Goal: Task Accomplishment & Management: Use online tool/utility

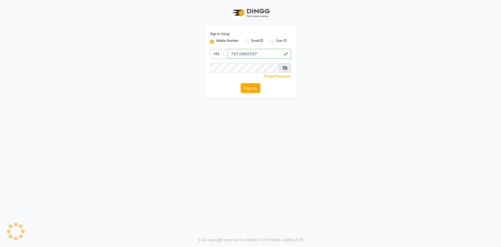
type input "7571900707"
click at [246, 89] on button "Sign In" at bounding box center [251, 88] width 20 height 10
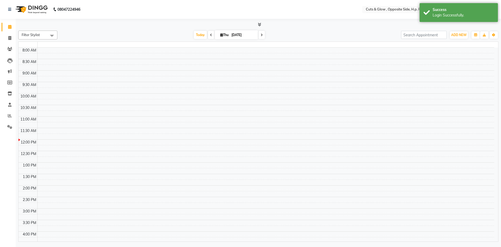
select select "en"
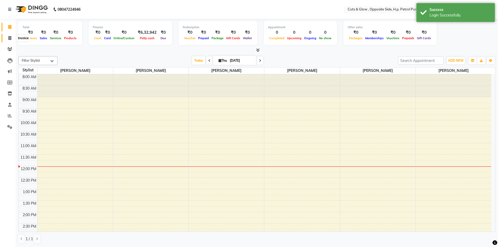
click at [11, 38] on icon at bounding box center [9, 38] width 3 height 4
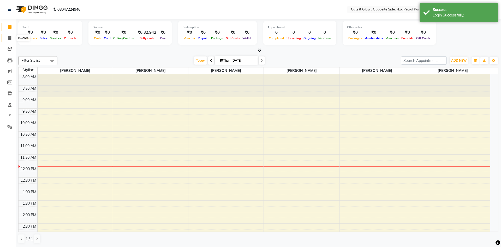
select select "service"
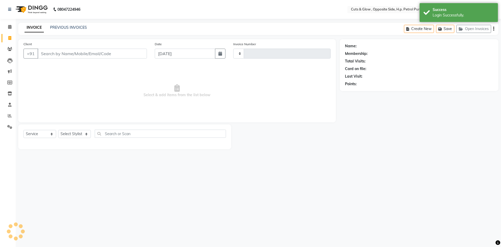
click at [102, 101] on span "Select & add items from the list below" at bounding box center [177, 91] width 307 height 52
type input "0866"
select select "6633"
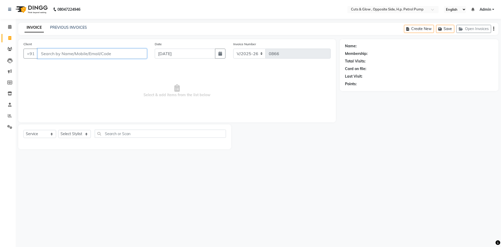
click at [60, 53] on input "Client" at bounding box center [92, 54] width 109 height 10
type input "9511118998"
click at [136, 54] on span "Add Client" at bounding box center [133, 53] width 21 height 5
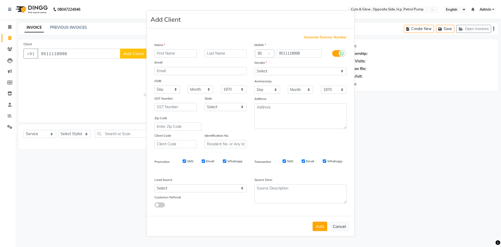
click at [184, 52] on input "text" at bounding box center [176, 53] width 42 height 8
type input "[PERSON_NAME]"
type input "Shukla"
click at [275, 69] on select "Select [DEMOGRAPHIC_DATA] [DEMOGRAPHIC_DATA] Other Prefer Not To Say" at bounding box center [301, 71] width 92 height 8
select select "[DEMOGRAPHIC_DATA]"
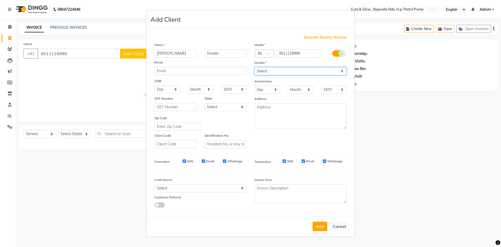
click at [255, 67] on select "Select [DEMOGRAPHIC_DATA] [DEMOGRAPHIC_DATA] Other Prefer Not To Say" at bounding box center [301, 71] width 92 height 8
click at [318, 227] on button "Add" at bounding box center [320, 225] width 15 height 9
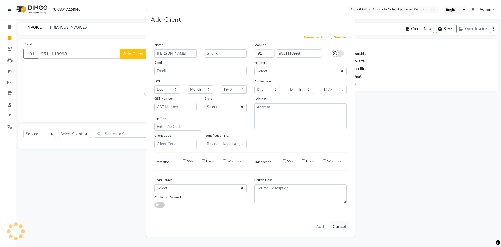
select select
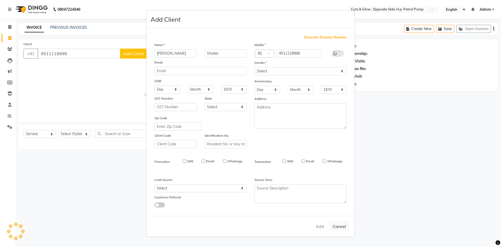
select select
checkbox input "false"
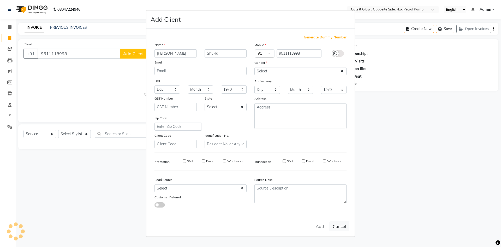
checkbox input "false"
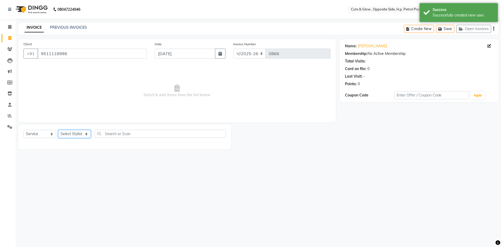
click at [75, 132] on select "Select Stylist [PERSON_NAME] [PERSON_NAME] [PERSON_NAME] [PERSON_NAME] Priyanka…" at bounding box center [74, 134] width 33 height 8
select select "52715"
click at [58, 130] on select "Select Stylist [PERSON_NAME] [PERSON_NAME] [PERSON_NAME] [PERSON_NAME] Priyanka…" at bounding box center [74, 134] width 33 height 8
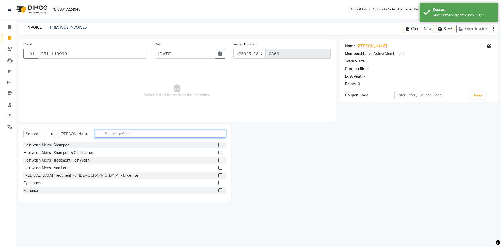
click at [126, 134] on input "text" at bounding box center [160, 134] width 131 height 8
type input "hair cut"
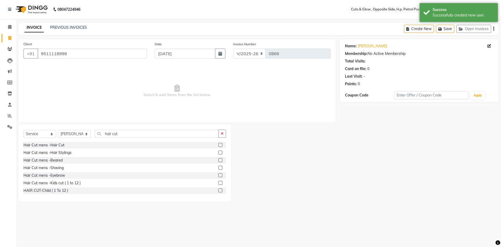
click at [219, 145] on label at bounding box center [221, 145] width 4 height 4
click at [219, 145] on input "checkbox" at bounding box center [220, 144] width 3 height 3
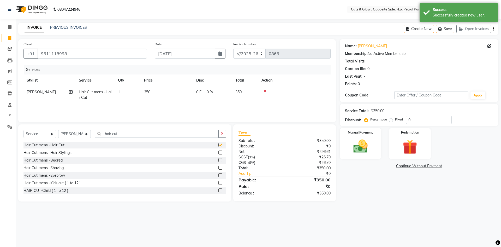
checkbox input "false"
click at [219, 160] on label at bounding box center [221, 160] width 4 height 4
click at [219, 160] on input "checkbox" at bounding box center [220, 160] width 3 height 3
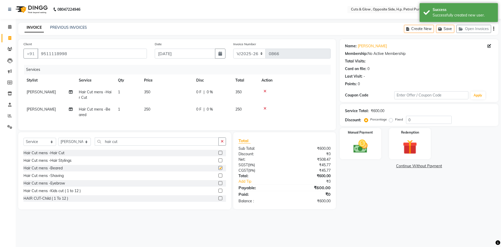
checkbox input "false"
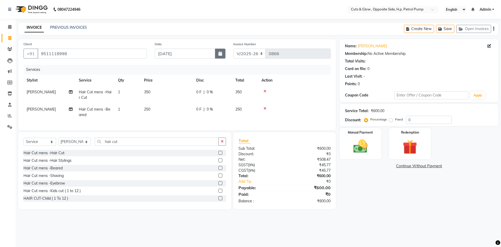
click at [219, 57] on button "button" at bounding box center [220, 54] width 10 height 10
select select "9"
select select "2025"
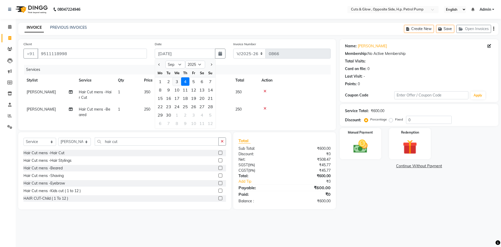
click at [177, 84] on div "3" at bounding box center [177, 81] width 8 height 8
type input "[DATE]"
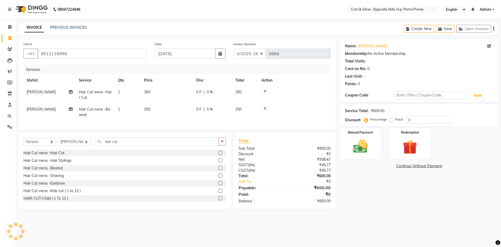
click at [373, 215] on main "INVOICE PREVIOUS INVOICES Create New Save Open Invoices Client [PHONE_NUMBER] D…" at bounding box center [259, 120] width 486 height 194
click at [360, 152] on img at bounding box center [361, 146] width 24 height 17
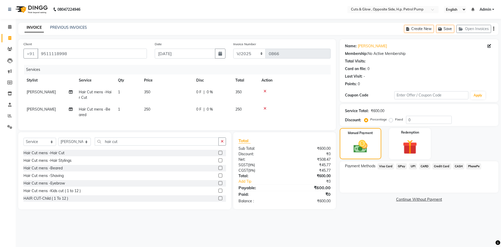
click at [410, 168] on span "UPI" at bounding box center [413, 166] width 8 height 6
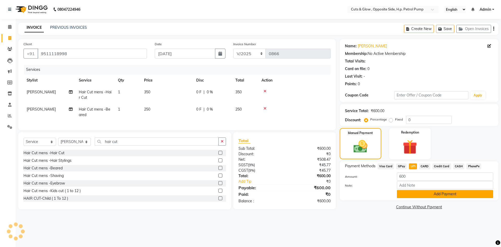
click at [424, 197] on button "Add Payment" at bounding box center [445, 194] width 96 height 8
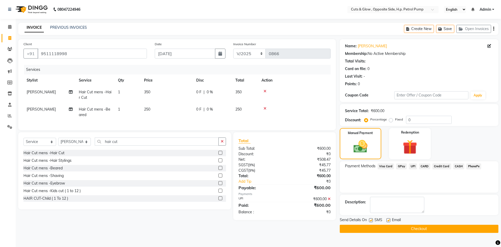
click at [428, 226] on button "Checkout" at bounding box center [419, 229] width 159 height 8
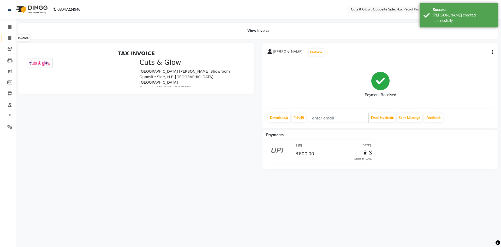
click at [8, 38] on icon at bounding box center [9, 38] width 3 height 4
select select "service"
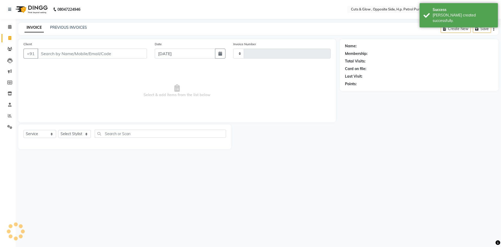
type input "0867"
select select "6633"
click at [91, 56] on input "Client" at bounding box center [92, 54] width 109 height 10
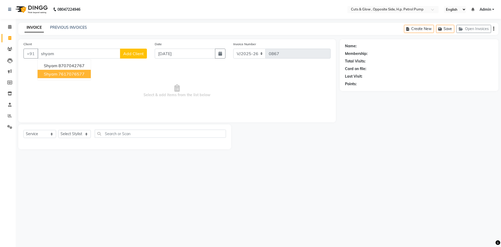
click at [68, 74] on ngb-highlight "7617076577" at bounding box center [72, 73] width 26 height 5
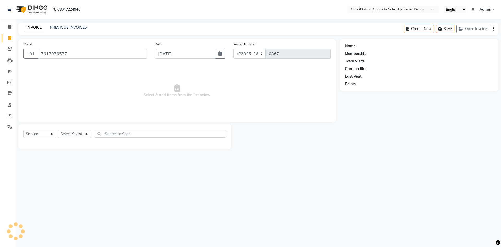
type input "7617076577"
click at [61, 129] on div "Select Service Product Membership Package Voucher Prepaid Gift Card Select Styl…" at bounding box center [124, 136] width 213 height 25
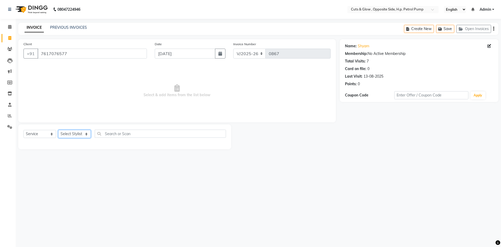
drag, startPoint x: 63, startPoint y: 131, endPoint x: 66, endPoint y: 136, distance: 5.8
click at [63, 131] on select "Select Stylist [PERSON_NAME] [PERSON_NAME] [PERSON_NAME] [PERSON_NAME] Priyanka…" at bounding box center [74, 134] width 33 height 8
select select "63279"
click at [58, 130] on select "Select Stylist [PERSON_NAME] [PERSON_NAME] [PERSON_NAME] [PERSON_NAME] Priyanka…" at bounding box center [74, 134] width 33 height 8
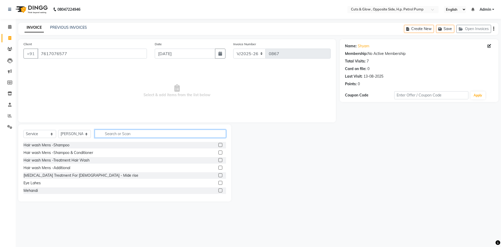
click at [123, 137] on input "text" at bounding box center [160, 134] width 131 height 8
type input "hair cut"
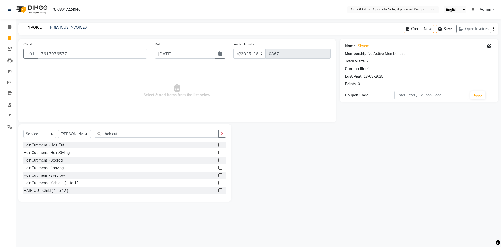
click at [219, 160] on label at bounding box center [221, 160] width 4 height 4
click at [219, 160] on input "checkbox" at bounding box center [220, 160] width 3 height 3
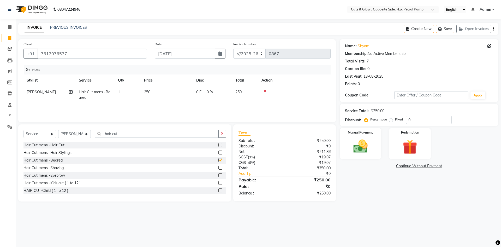
checkbox input "false"
click at [219, 145] on label at bounding box center [221, 145] width 4 height 4
click at [219, 145] on input "checkbox" at bounding box center [220, 144] width 3 height 3
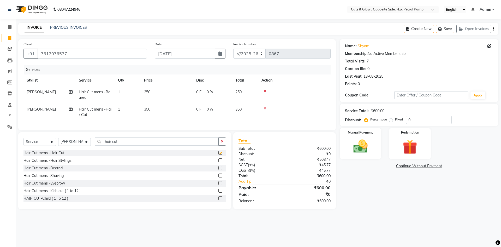
checkbox input "false"
click at [424, 122] on input "0" at bounding box center [429, 120] width 46 height 8
type input "15"
click at [346, 137] on div "Manual Payment" at bounding box center [360, 143] width 43 height 32
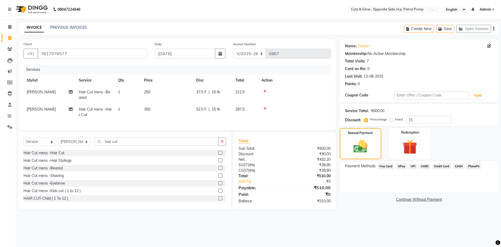
click at [459, 167] on span "CASH" at bounding box center [459, 166] width 11 height 6
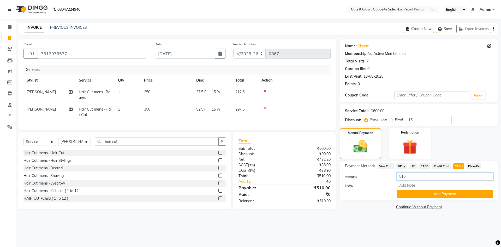
drag, startPoint x: 419, startPoint y: 176, endPoint x: 227, endPoint y: 197, distance: 193.4
click at [227, 197] on div "Client [PHONE_NUMBER] Date [DATE] Invoice Number V/2025 V/[PHONE_NUMBER] Servic…" at bounding box center [258, 125] width 488 height 172
type input "460"
click at [441, 196] on button "Add Payment" at bounding box center [445, 194] width 96 height 8
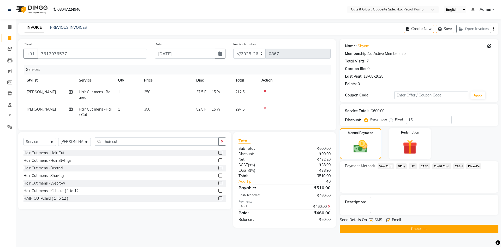
click at [414, 165] on span "UPI" at bounding box center [413, 166] width 8 height 6
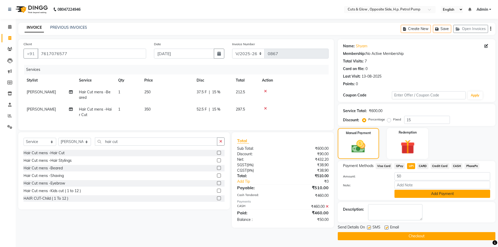
click at [420, 195] on button "Add Payment" at bounding box center [442, 194] width 96 height 8
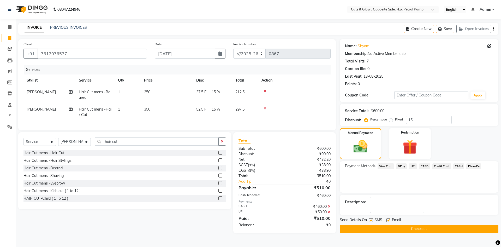
click at [383, 229] on button "Checkout" at bounding box center [419, 229] width 159 height 8
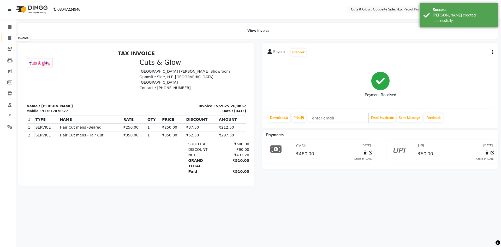
click at [11, 38] on icon at bounding box center [9, 38] width 3 height 4
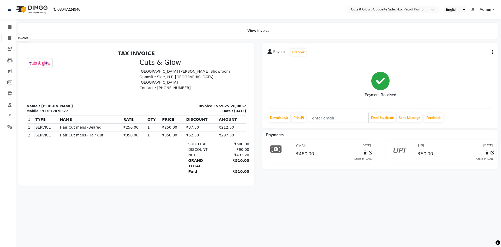
select select "6633"
select select "service"
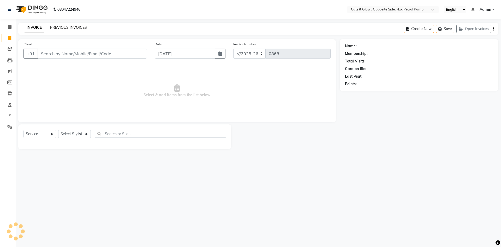
click at [79, 27] on link "PREVIOUS INVOICES" at bounding box center [68, 27] width 37 height 5
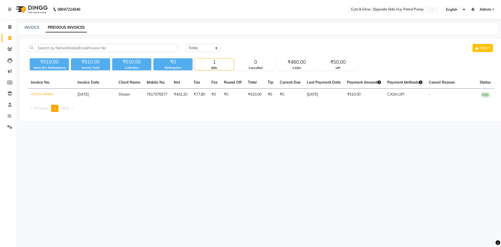
click at [208, 147] on div "08047224946 Select Location × Cuts & Glow , Opposite Side, H.p. Petrol Pump Eng…" at bounding box center [250, 123] width 501 height 247
click at [12, 38] on span at bounding box center [9, 38] width 9 height 6
select select "6633"
select select "service"
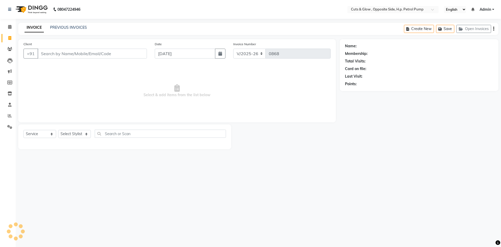
click at [129, 97] on span "Select & add items from the list below" at bounding box center [177, 91] width 307 height 52
